Goal: Navigation & Orientation: Find specific page/section

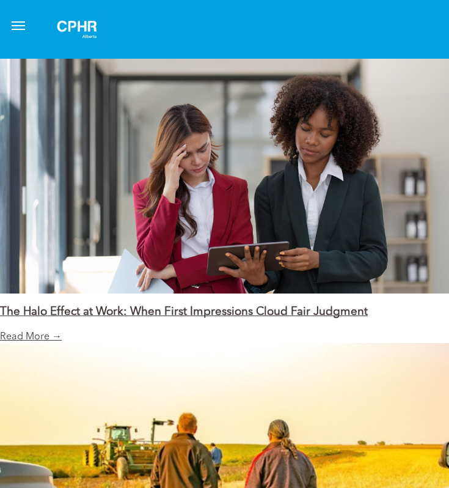
scroll to position [946, 0]
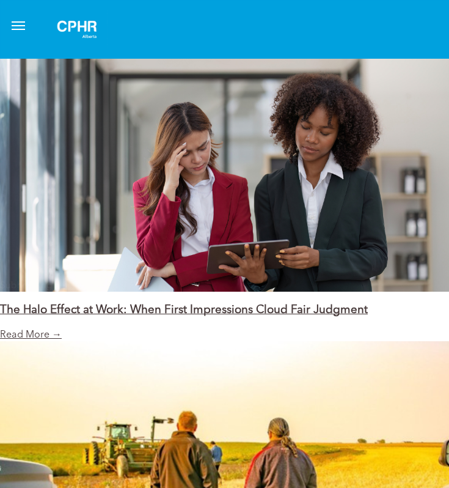
click at [14, 22] on span "menu" at bounding box center [18, 21] width 13 height 1
